Goal: Transaction & Acquisition: Purchase product/service

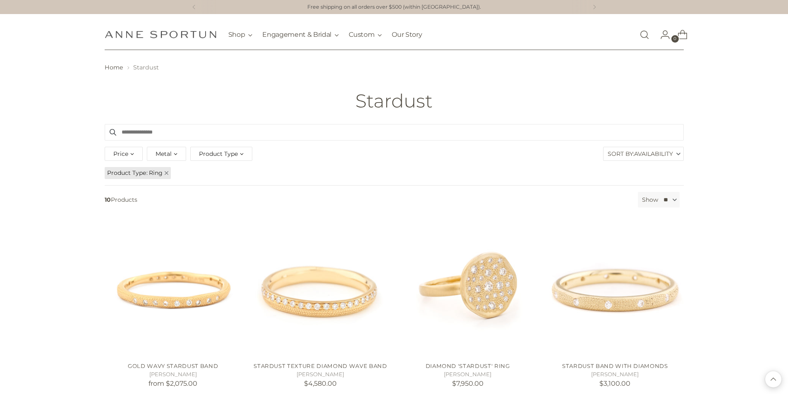
scroll to position [207, 0]
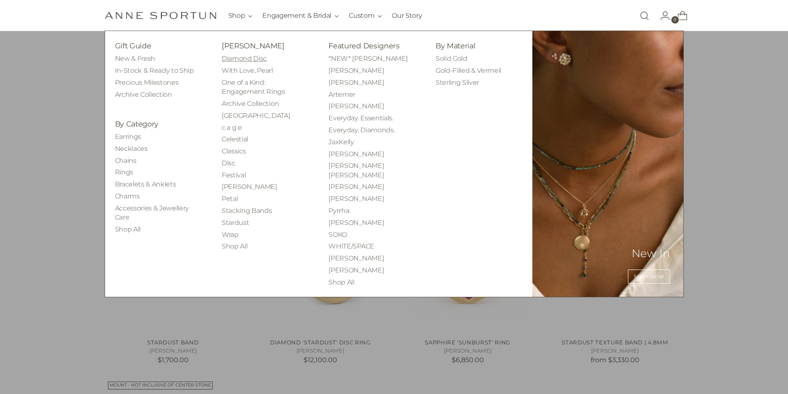
click at [259, 62] on link "Diamond Disc" at bounding box center [244, 59] width 45 height 8
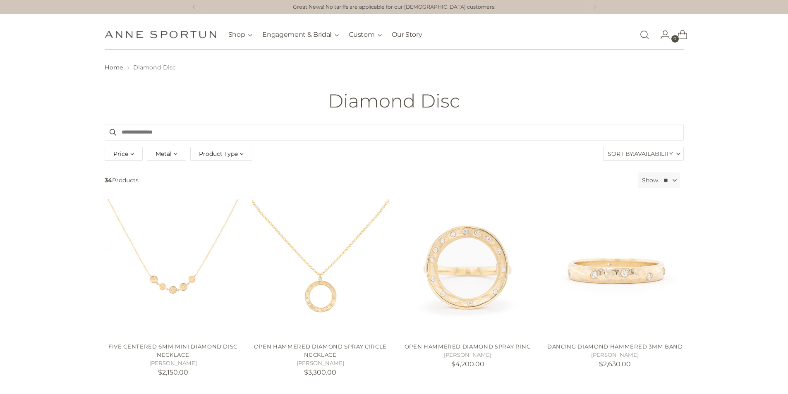
click at [203, 159] on div "Product Type" at bounding box center [221, 154] width 62 height 14
click at [215, 202] on span "Earrings" at bounding box center [218, 199] width 24 height 7
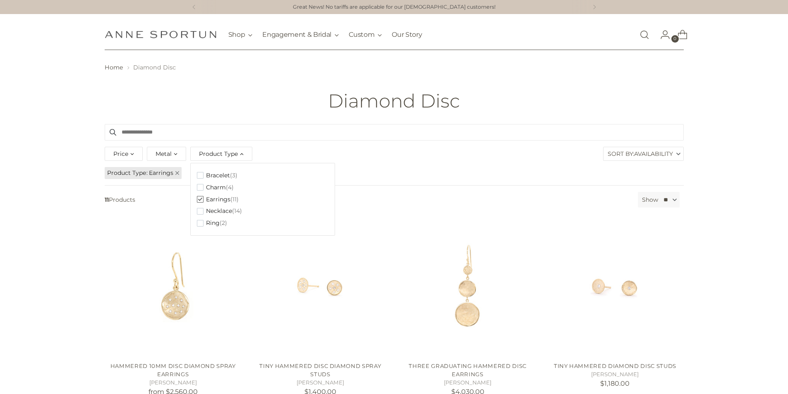
drag, startPoint x: 736, startPoint y: 194, endPoint x: 723, endPoint y: 185, distance: 15.8
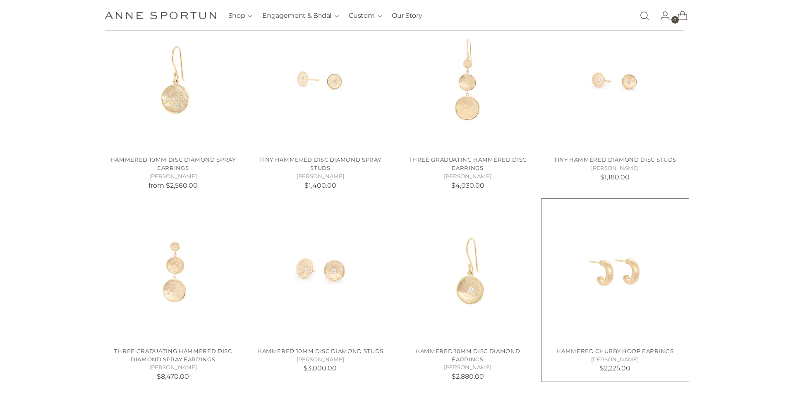
scroll to position [207, 0]
click at [0, 0] on img "Hammered 10mm Disc Diamond Earrings" at bounding box center [0, 0] width 0 height 0
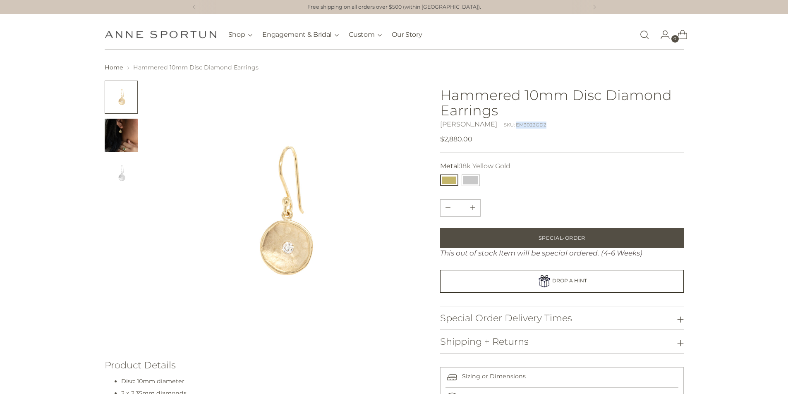
drag, startPoint x: 530, startPoint y: 126, endPoint x: 507, endPoint y: 128, distance: 23.7
click at [507, 128] on div "Anne Sportun SKU: EM3022GD2" at bounding box center [561, 124] width 243 height 10
copy div "EM3022GD2"
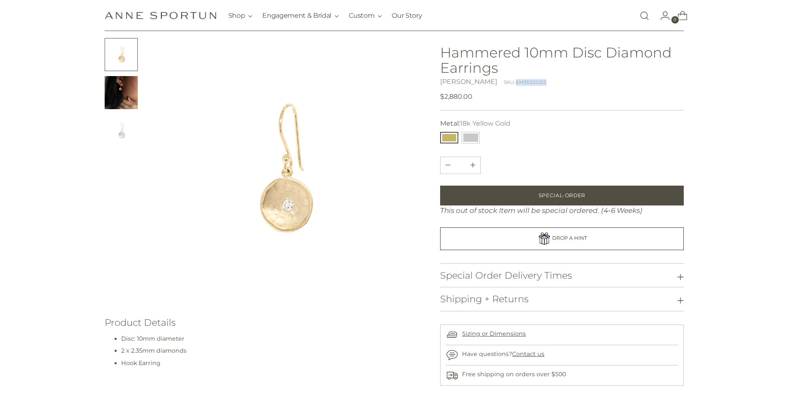
scroll to position [83, 0]
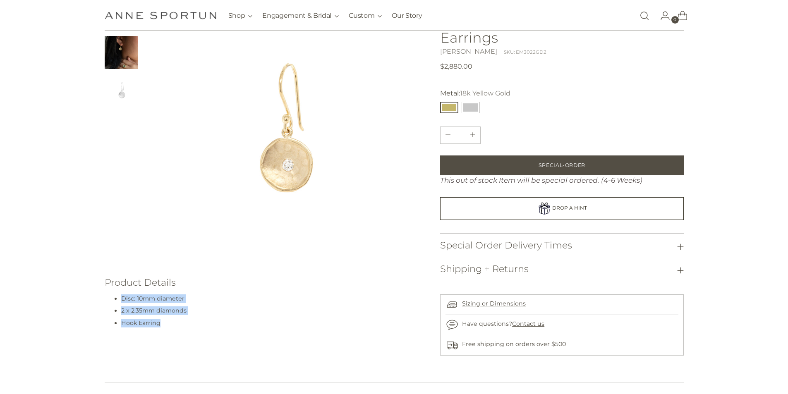
drag, startPoint x: 168, startPoint y: 325, endPoint x: 103, endPoint y: 298, distance: 70.1
click at [103, 298] on div "Home Hammered 10mm Disc Diamond Earrings" at bounding box center [394, 168] width 631 height 375
copy ul "Disc: 10mm diameter 2 x 2.35mm diamonds Hook Earring"
